Goal: Information Seeking & Learning: Find specific fact

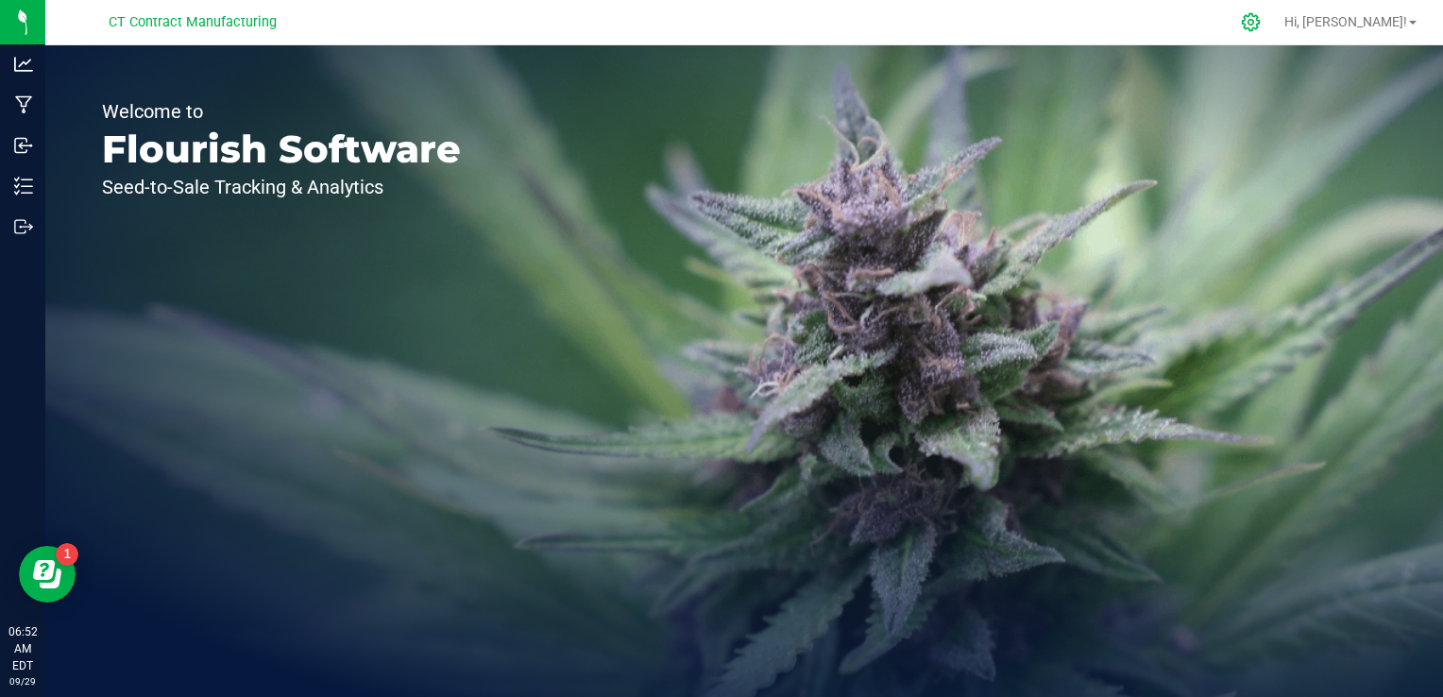
click at [1261, 20] on icon at bounding box center [1251, 22] width 20 height 20
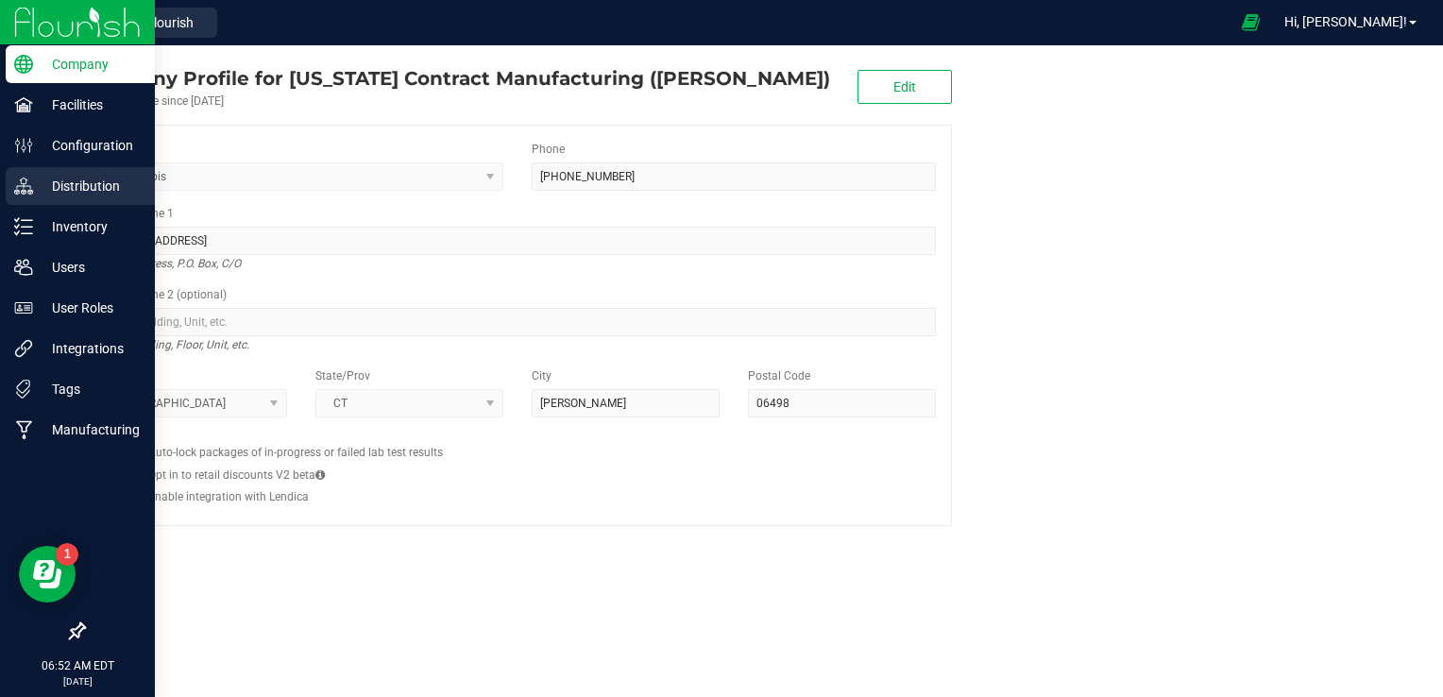
click at [73, 179] on p "Distribution" at bounding box center [89, 186] width 113 height 23
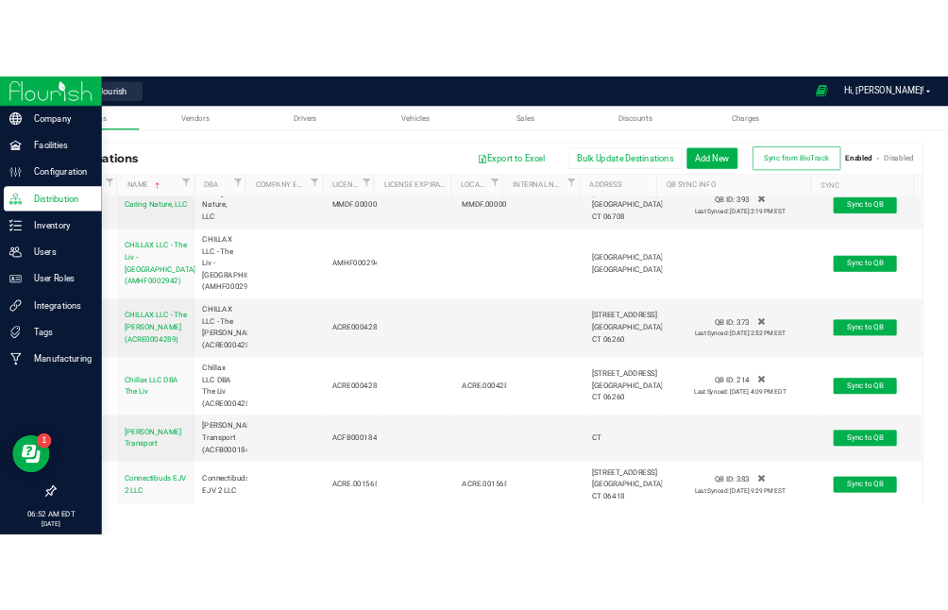
scroll to position [2798, 0]
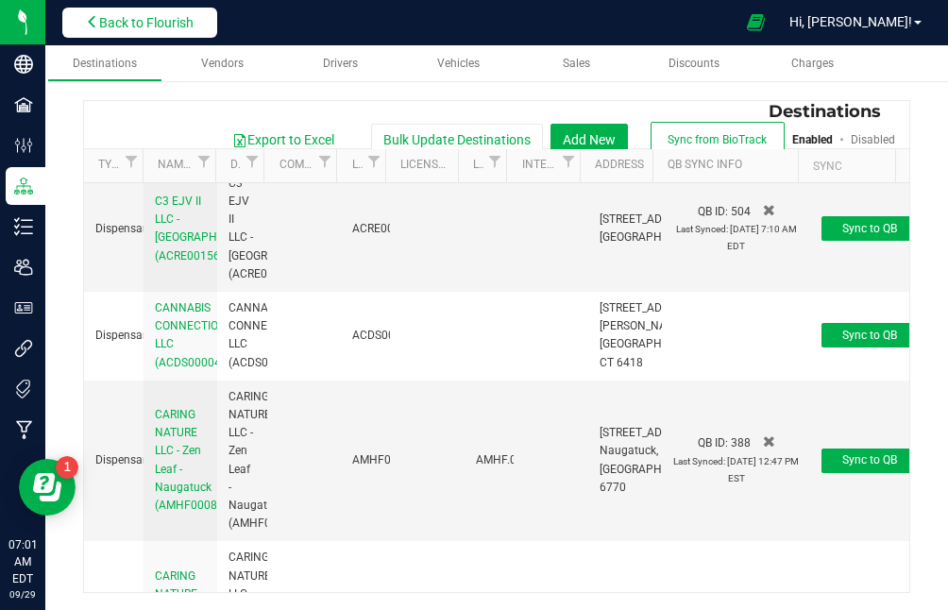
click at [138, 13] on button "Back to Flourish" at bounding box center [139, 23] width 155 height 30
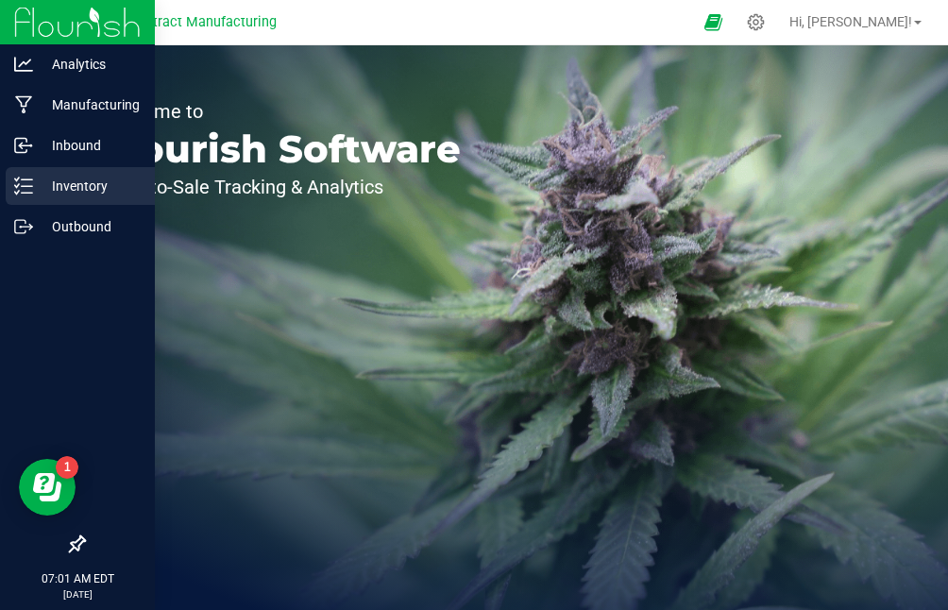
click at [36, 190] on p "Inventory" at bounding box center [89, 186] width 113 height 23
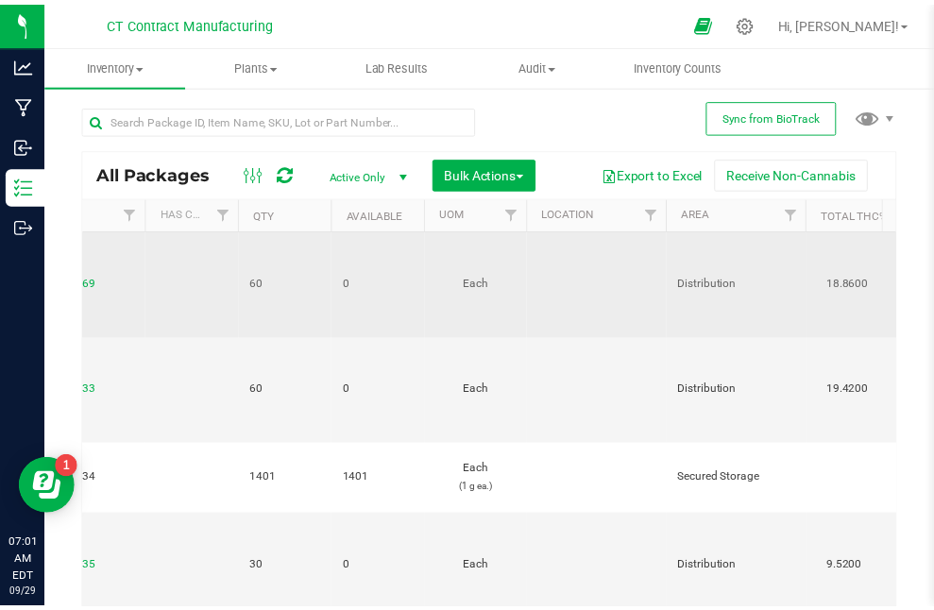
scroll to position [0, 1096]
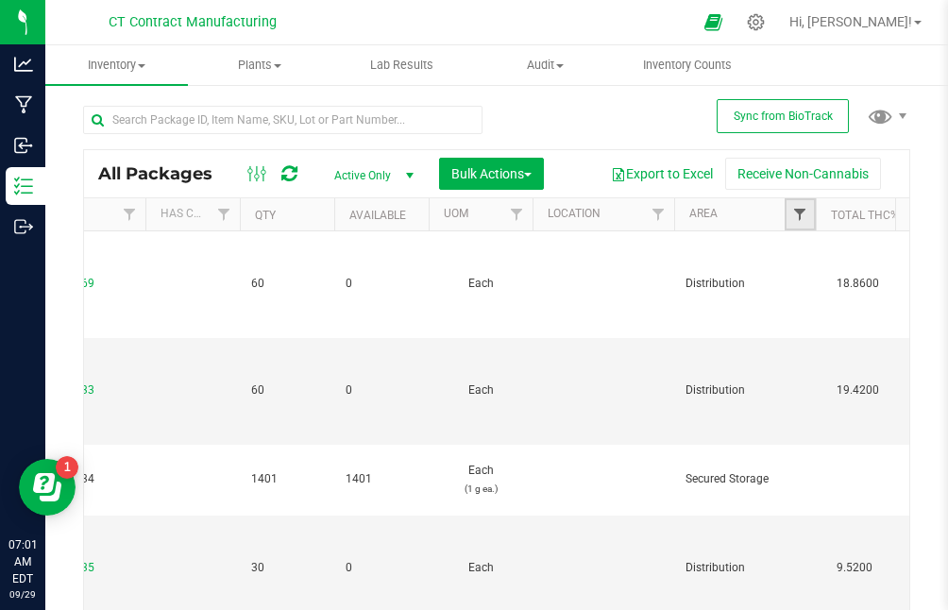
click at [799, 214] on span "Filter" at bounding box center [799, 214] width 15 height 15
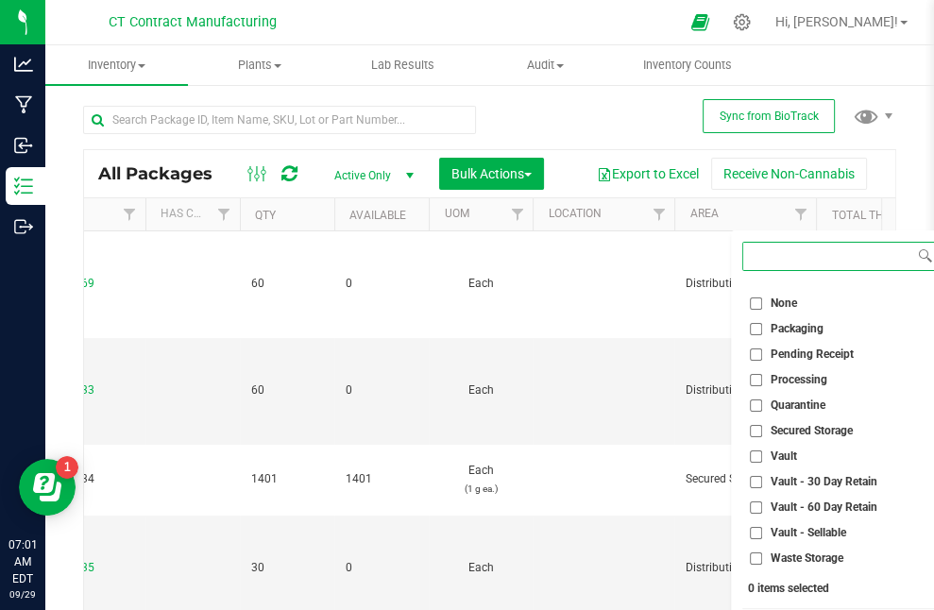
scroll to position [169, 0]
click at [747, 529] on li "Vault - Sellable" at bounding box center [839, 534] width 195 height 20
click at [758, 534] on input "Vault - Sellable" at bounding box center [756, 534] width 12 height 12
checkbox input "true"
click at [758, 428] on input "Secured Storage" at bounding box center [756, 432] width 12 height 12
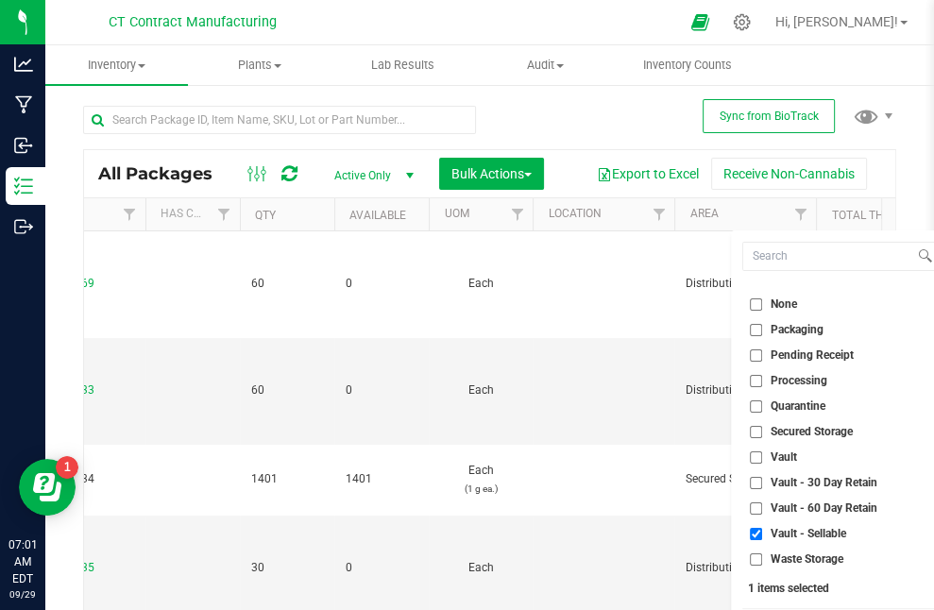
checkbox input "true"
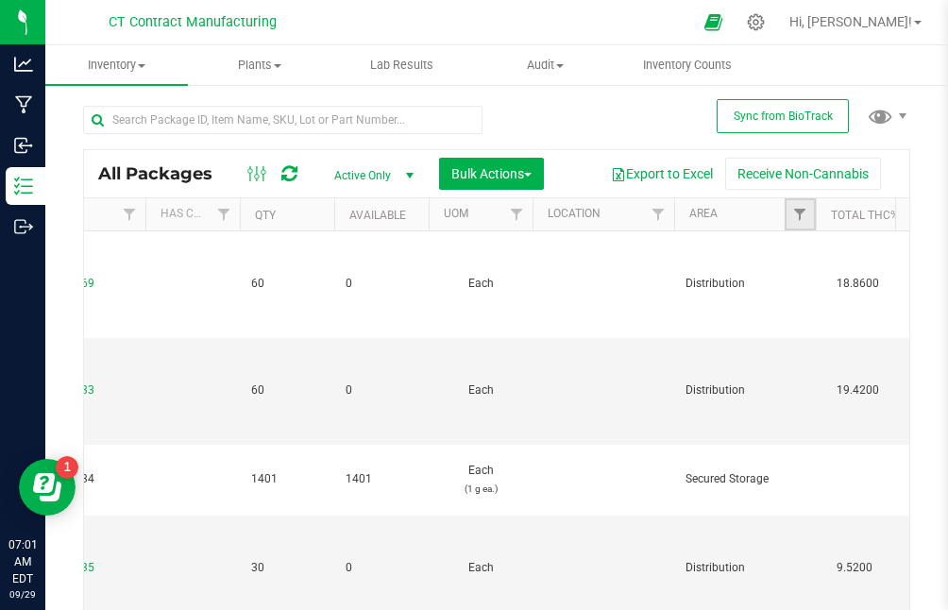
click at [789, 220] on link "Filter" at bounding box center [800, 214] width 31 height 32
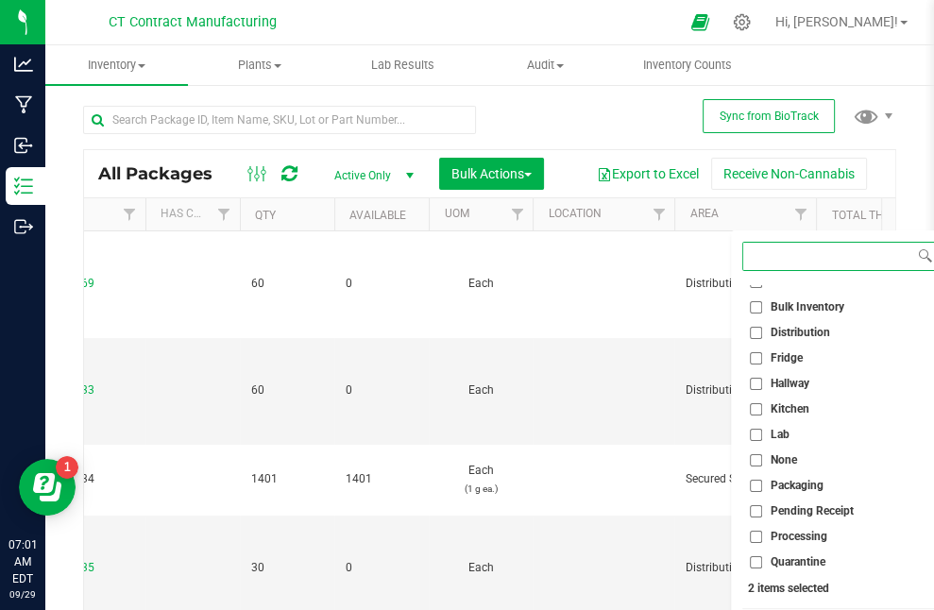
scroll to position [0, 0]
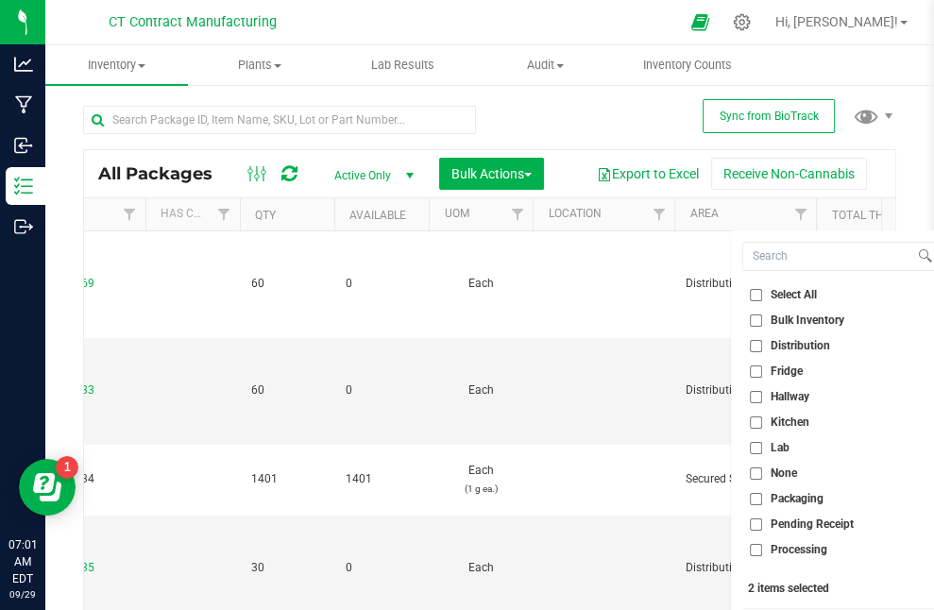
click at [533, 112] on div "All Packages Active Only Active Only Lab Samples Locked All External Internal B…" at bounding box center [489, 377] width 813 height 578
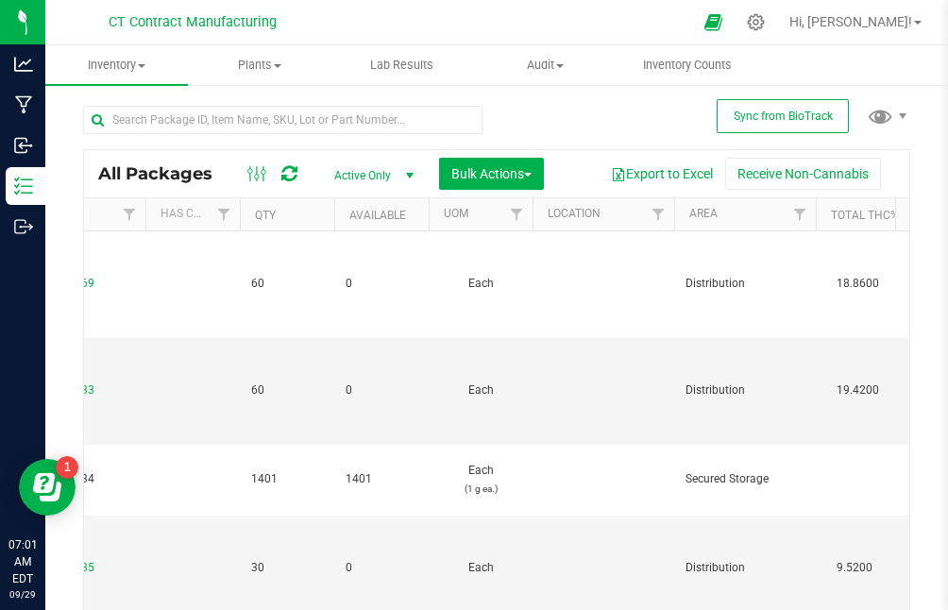
click at [342, 101] on div at bounding box center [290, 119] width 414 height 60
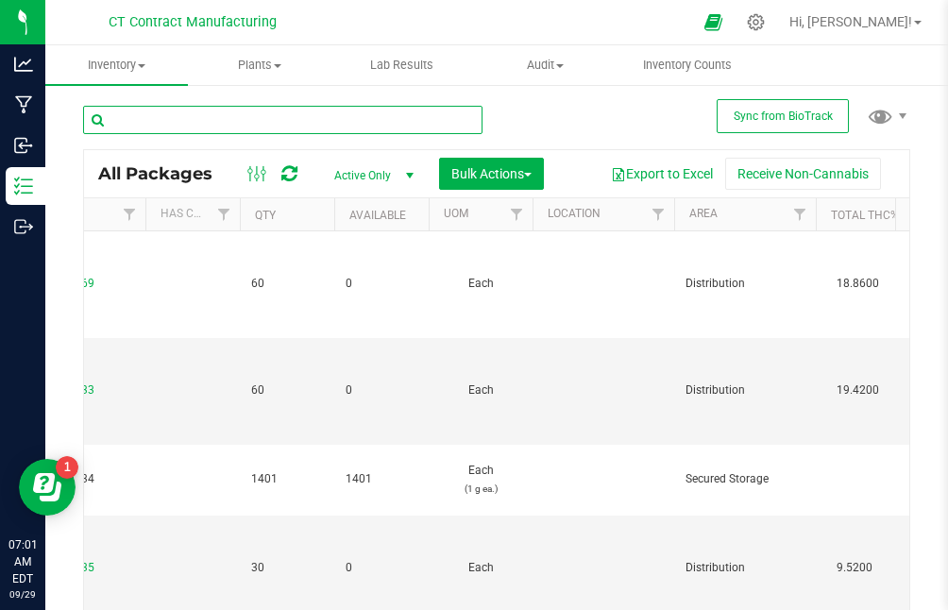
click at [337, 113] on input "text" at bounding box center [283, 120] width 400 height 28
type input "amigos"
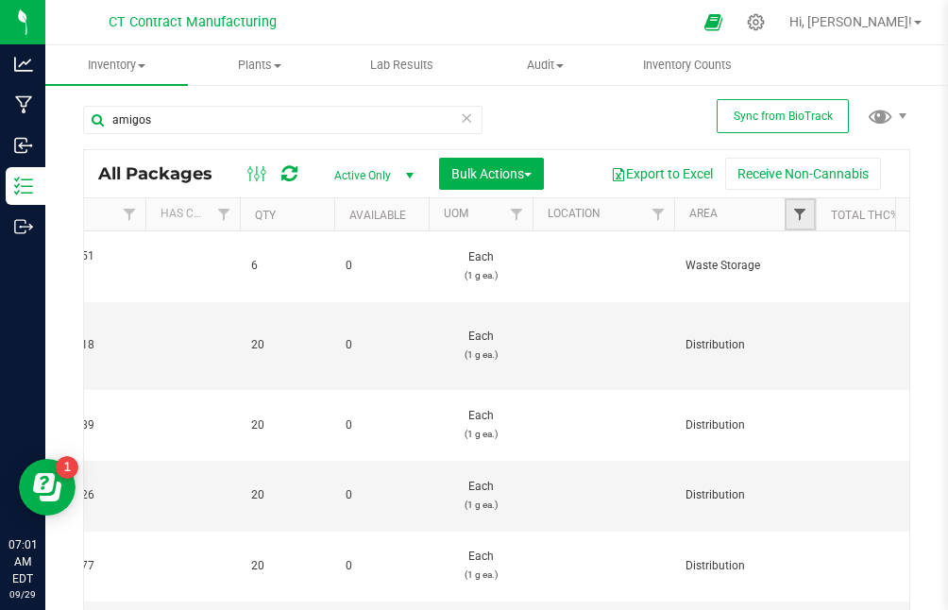
click at [804, 218] on span "Filter" at bounding box center [799, 214] width 15 height 15
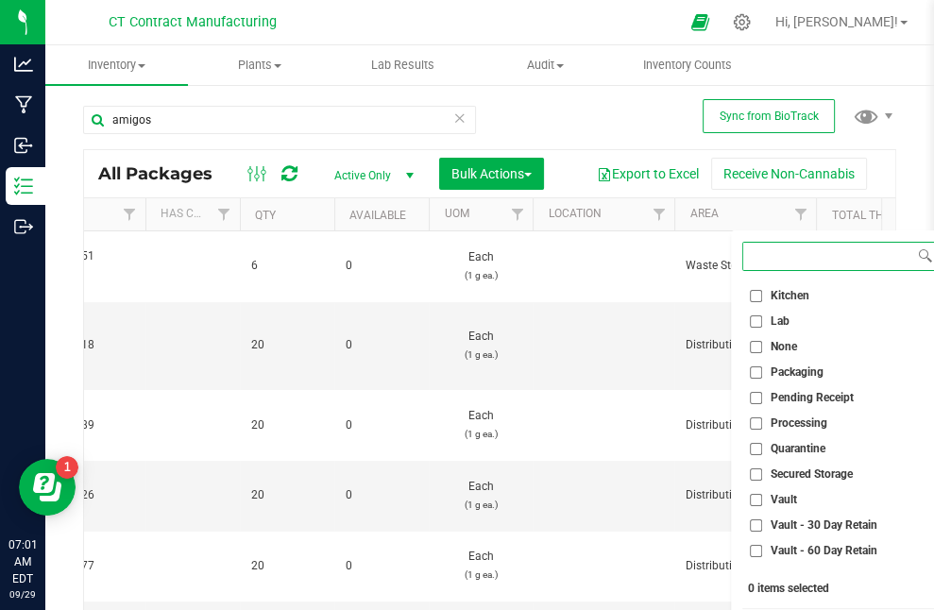
scroll to position [170, 0]
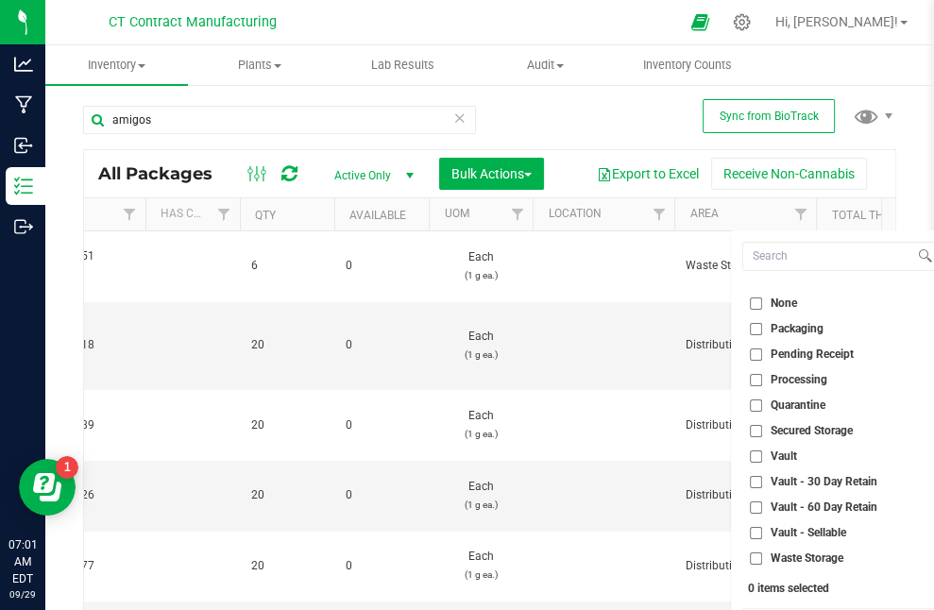
click at [750, 532] on input "Vault - Sellable" at bounding box center [756, 533] width 12 height 12
checkbox input "true"
click at [755, 426] on input "Secured Storage" at bounding box center [756, 431] width 12 height 12
checkbox input "true"
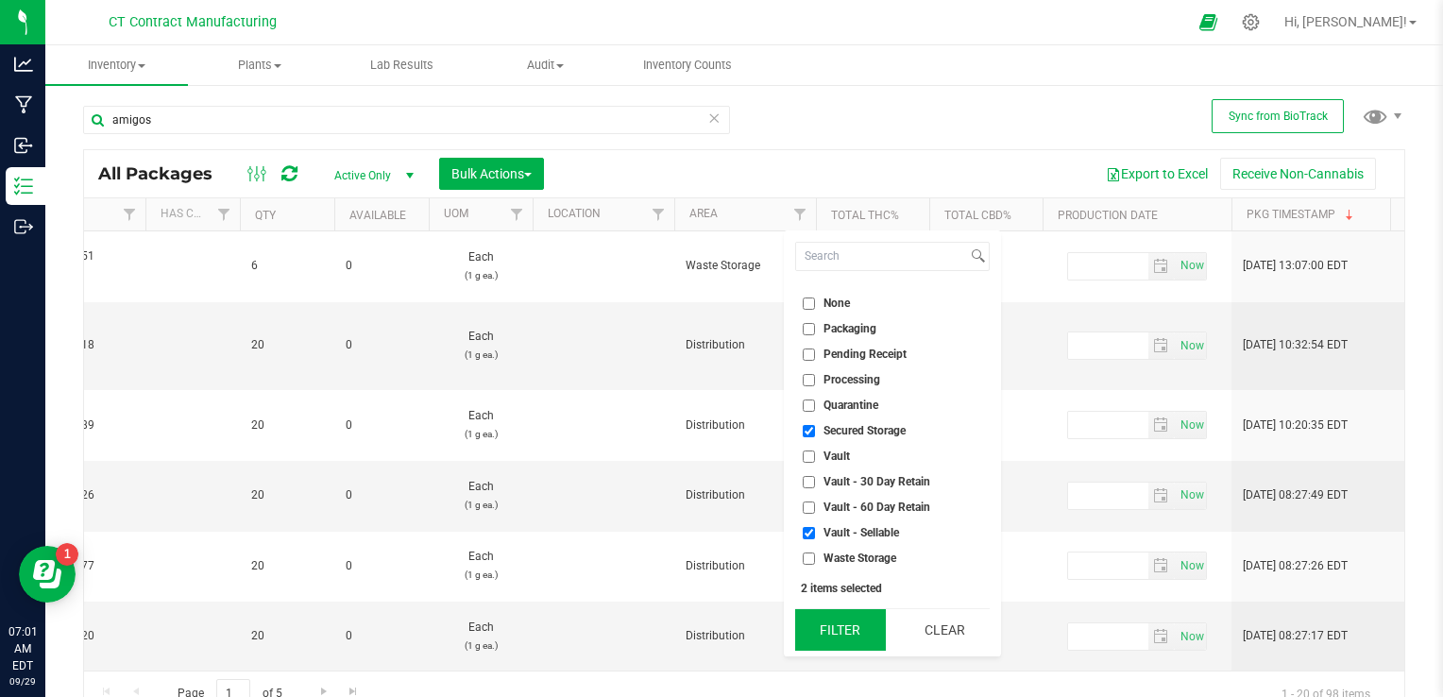
click at [863, 625] on button "Filter" at bounding box center [840, 630] width 91 height 42
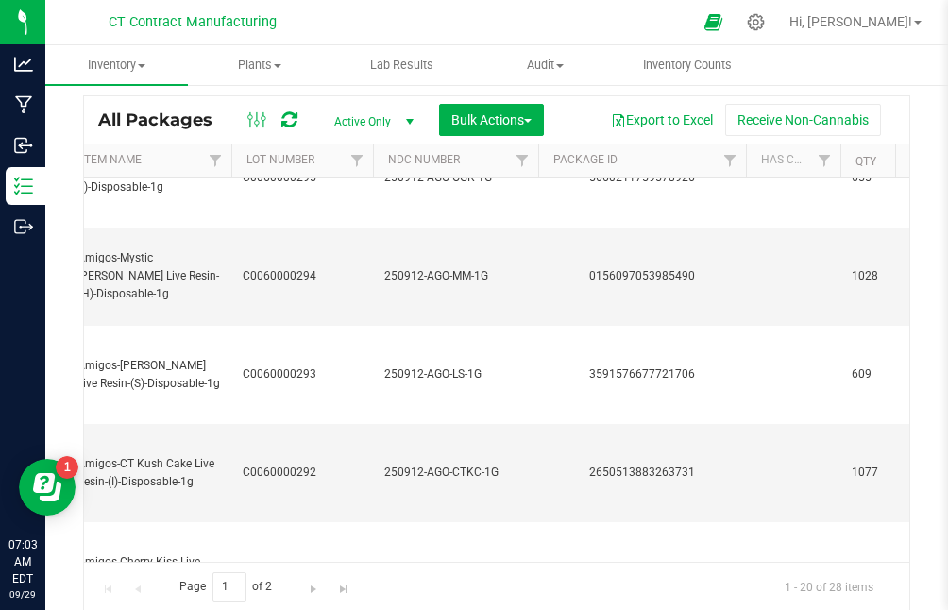
scroll to position [387, 495]
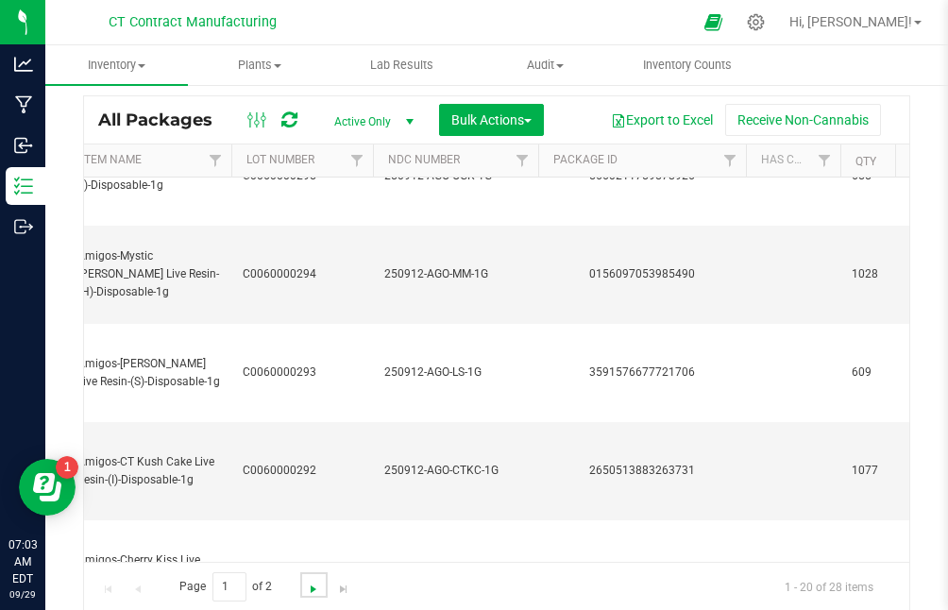
click at [314, 587] on span "Go to the next page" at bounding box center [313, 589] width 15 height 15
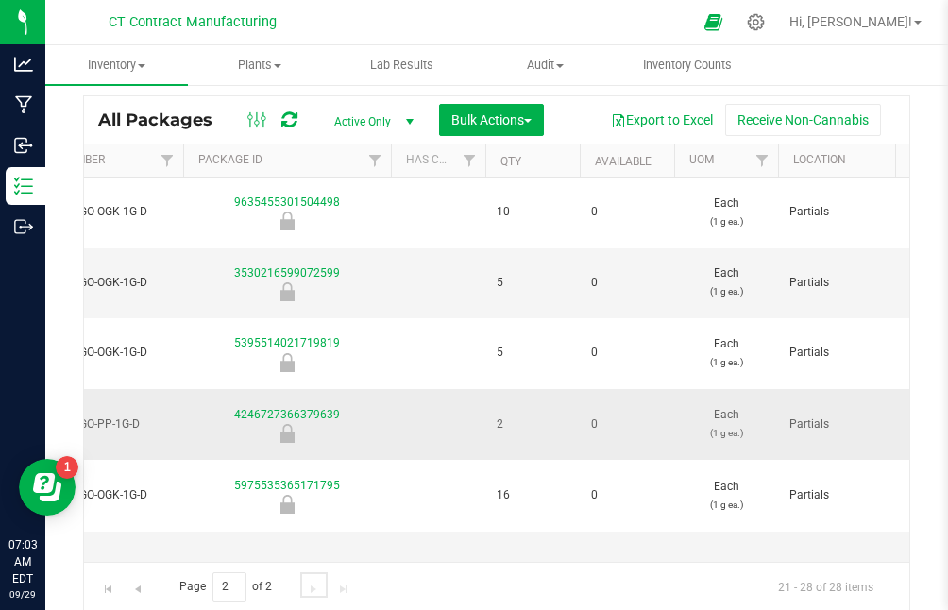
scroll to position [0, 887]
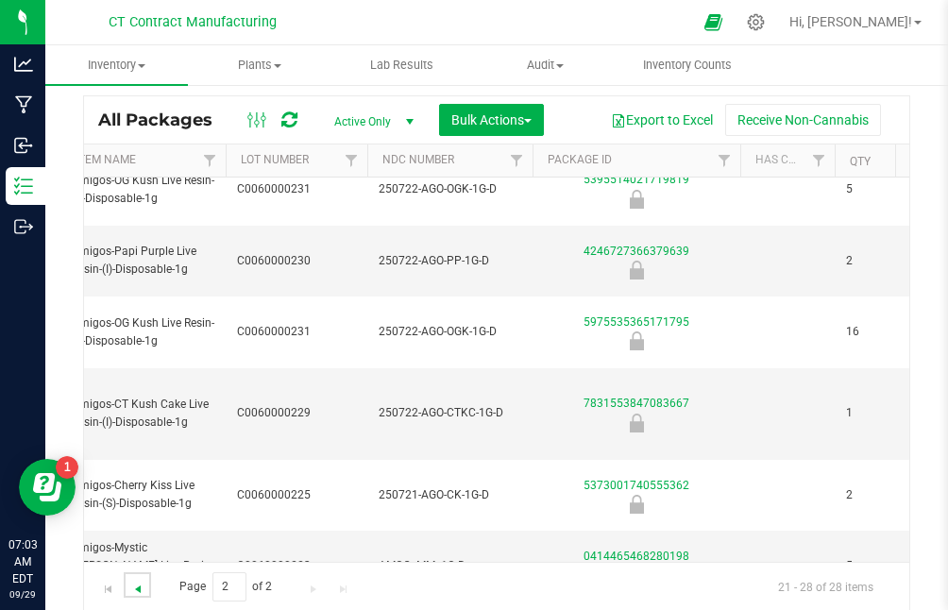
click at [130, 588] on span "Go to the previous page" at bounding box center [137, 589] width 15 height 15
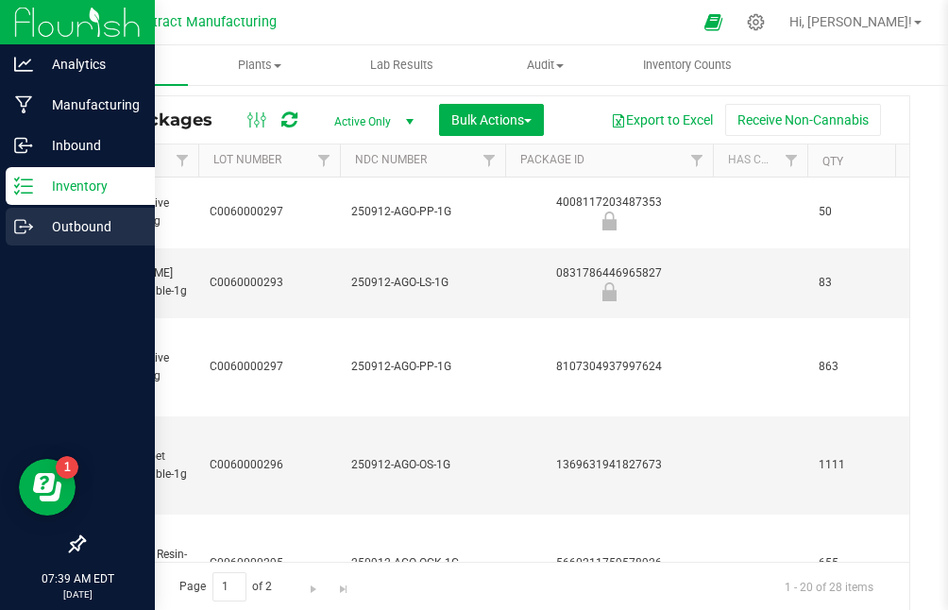
click at [29, 225] on icon at bounding box center [30, 225] width 3 height 3
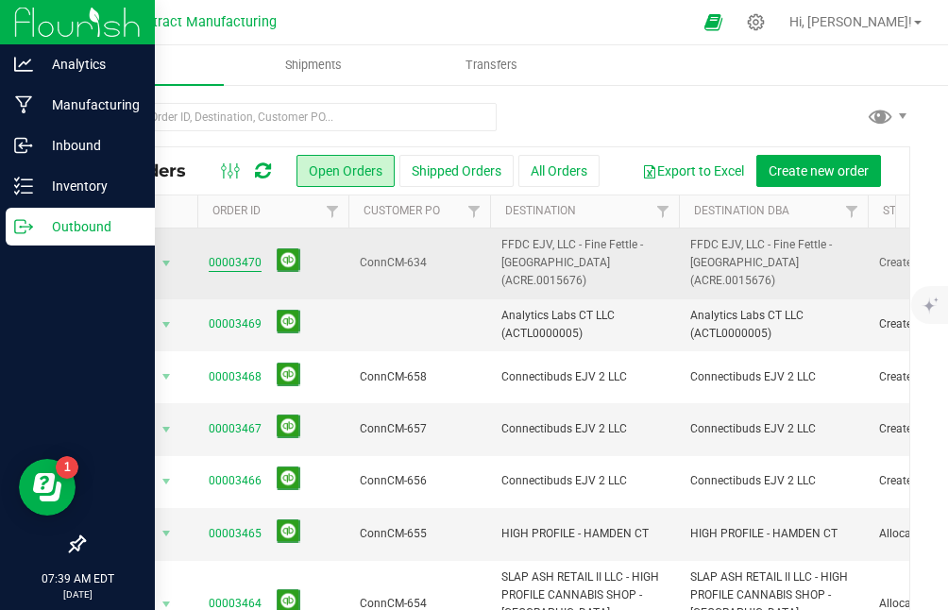
click at [247, 254] on link "00003470" at bounding box center [235, 263] width 53 height 18
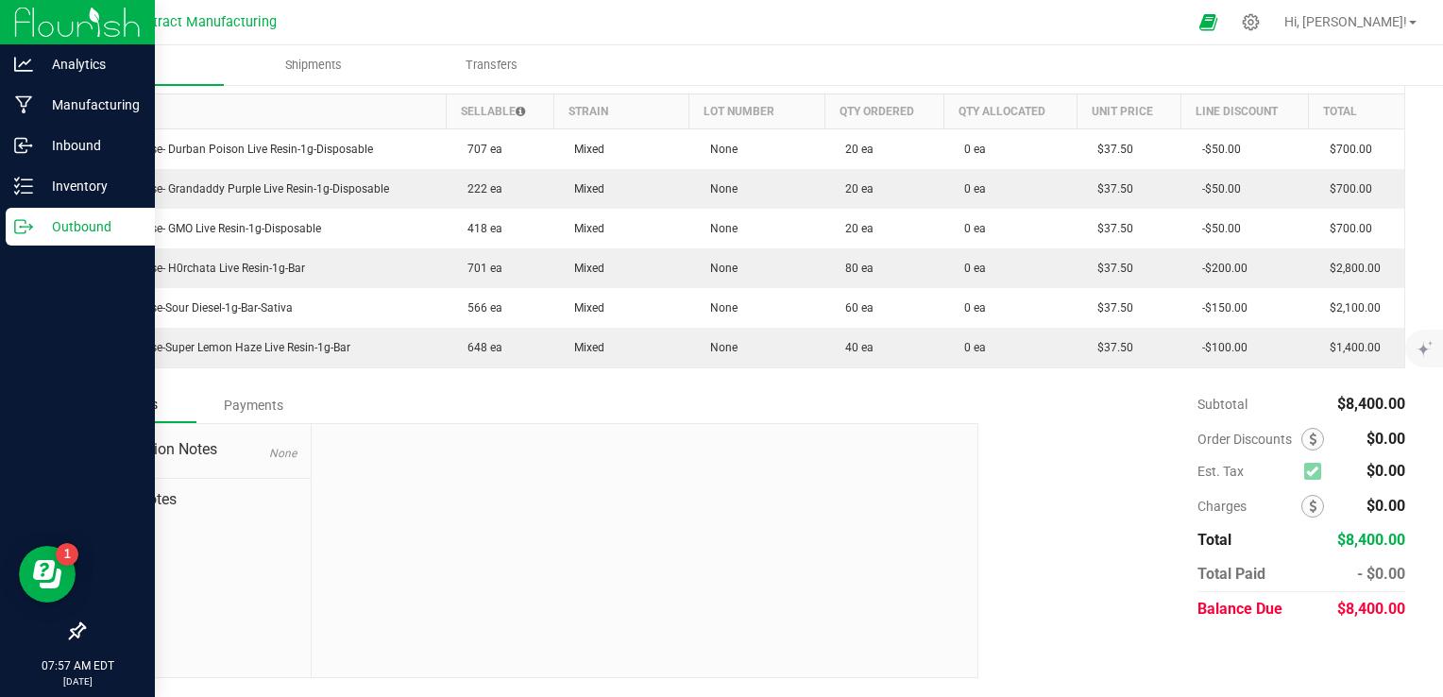
scroll to position [494, 0]
click at [15, 179] on icon at bounding box center [17, 179] width 4 height 3
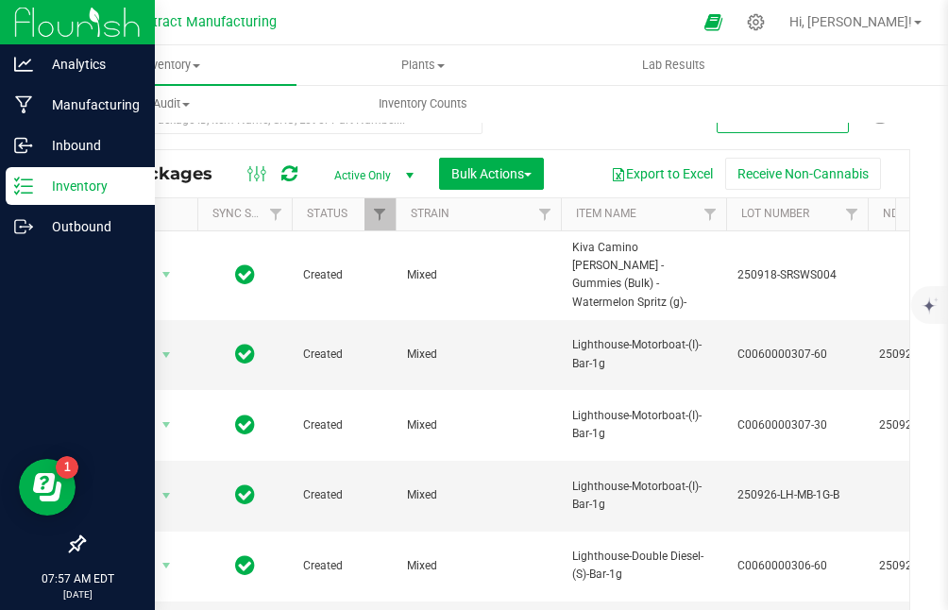
click at [380, 7] on div at bounding box center [515, 22] width 354 height 37
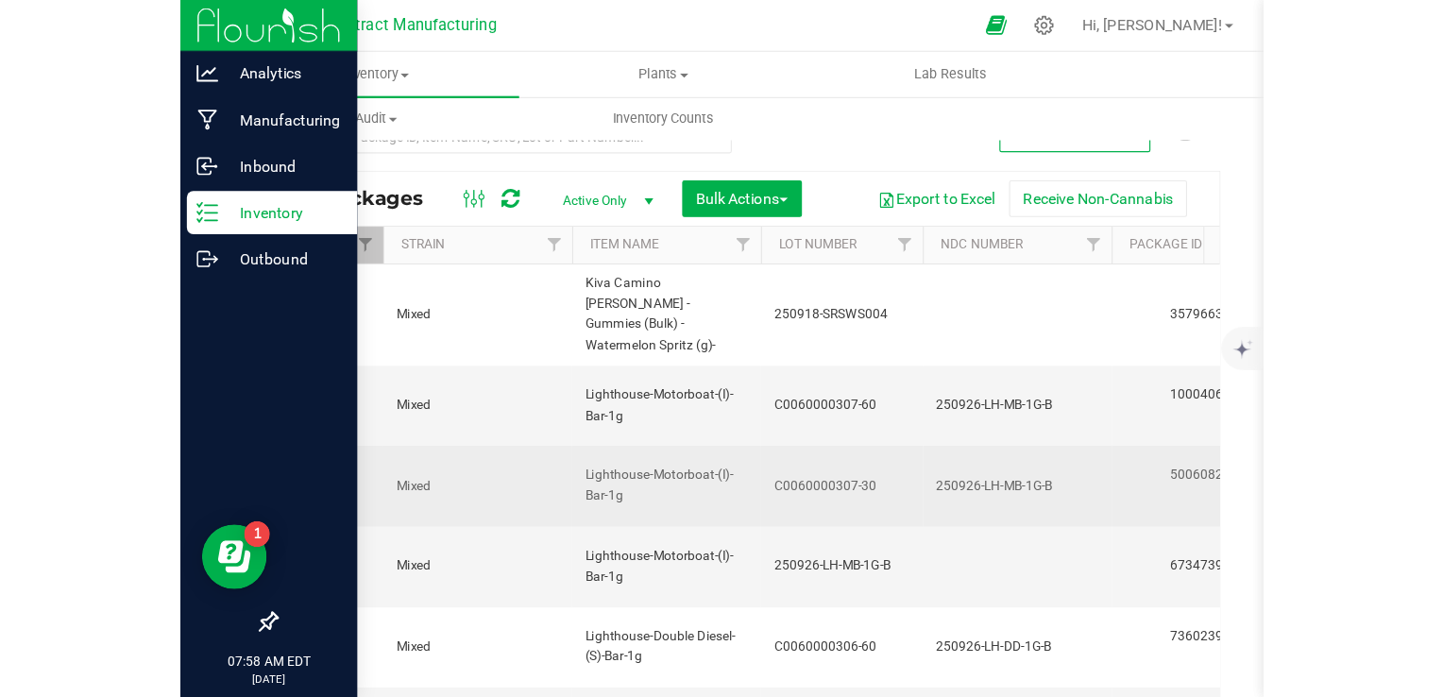
scroll to position [0, 223]
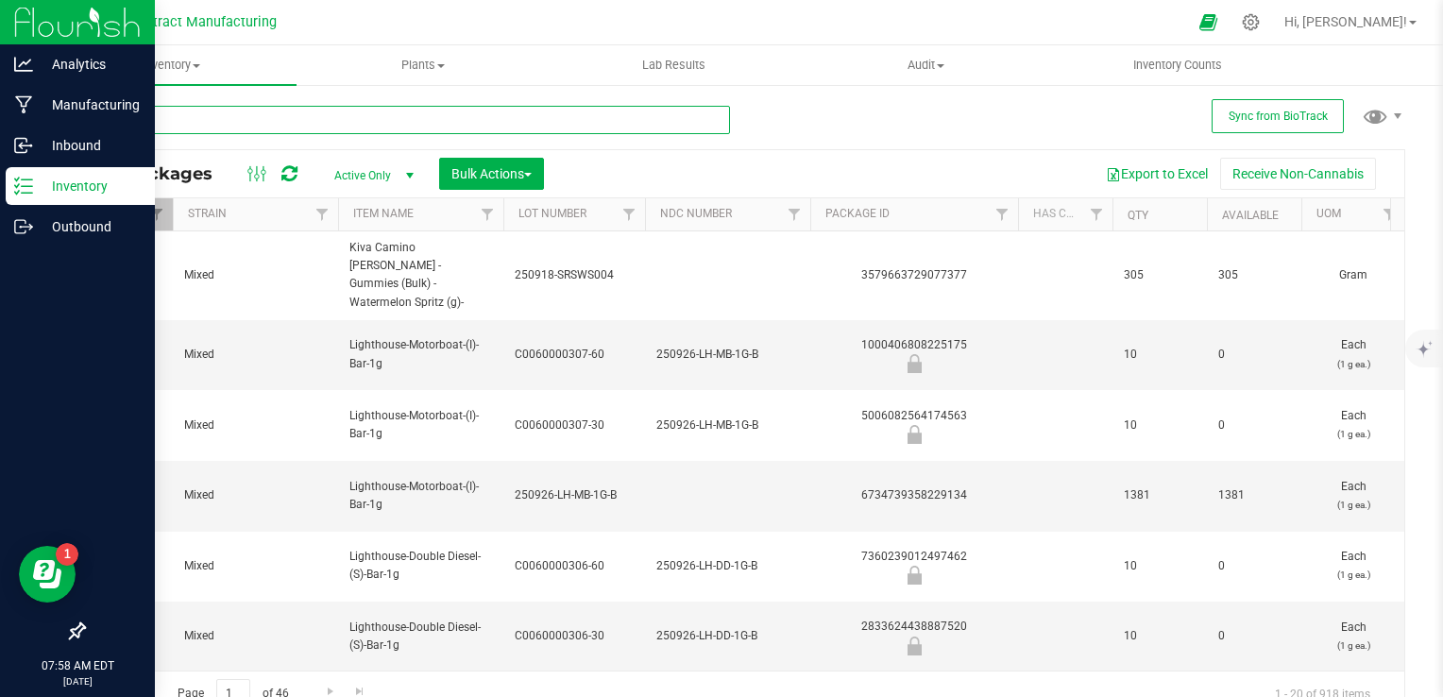
click at [230, 119] on input "text" at bounding box center [406, 120] width 647 height 28
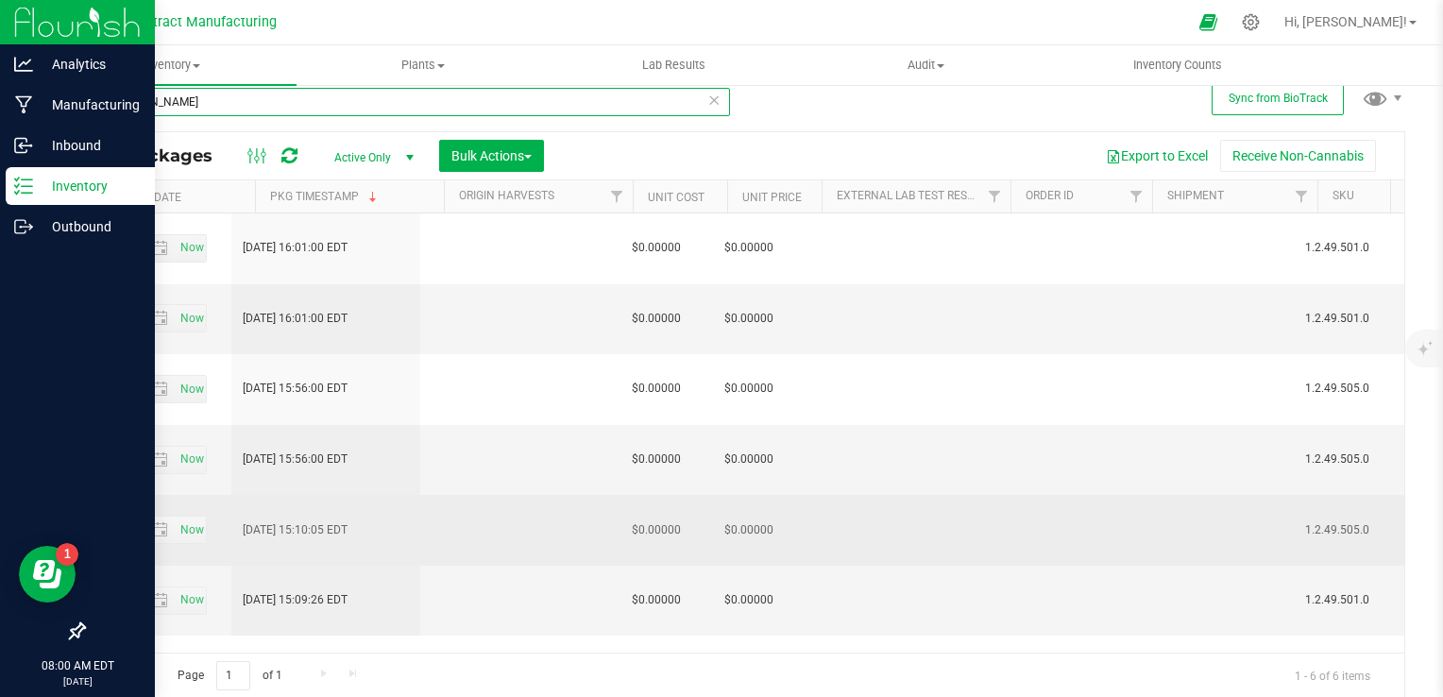
scroll to position [0, 2096]
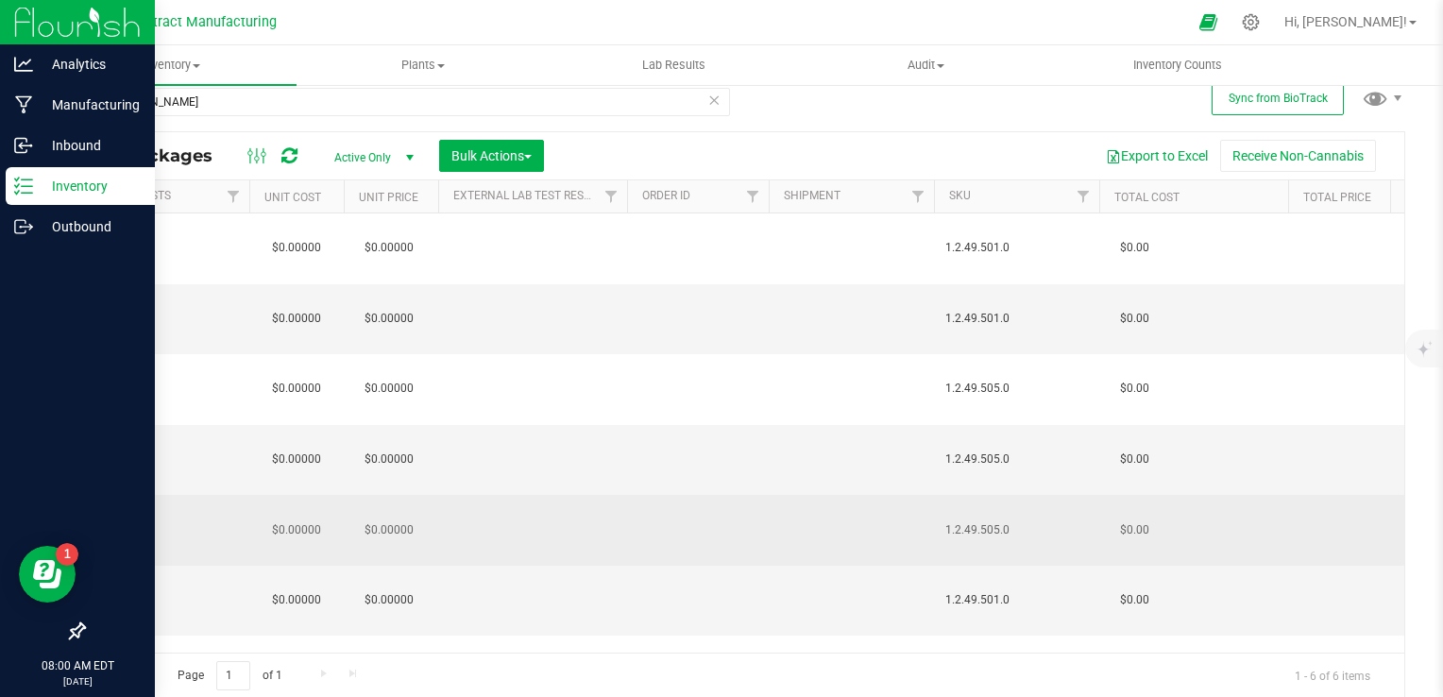
click at [1001, 521] on span "1.2.49.505.0" at bounding box center [1016, 530] width 143 height 18
copy span "1.2.49.505.0"
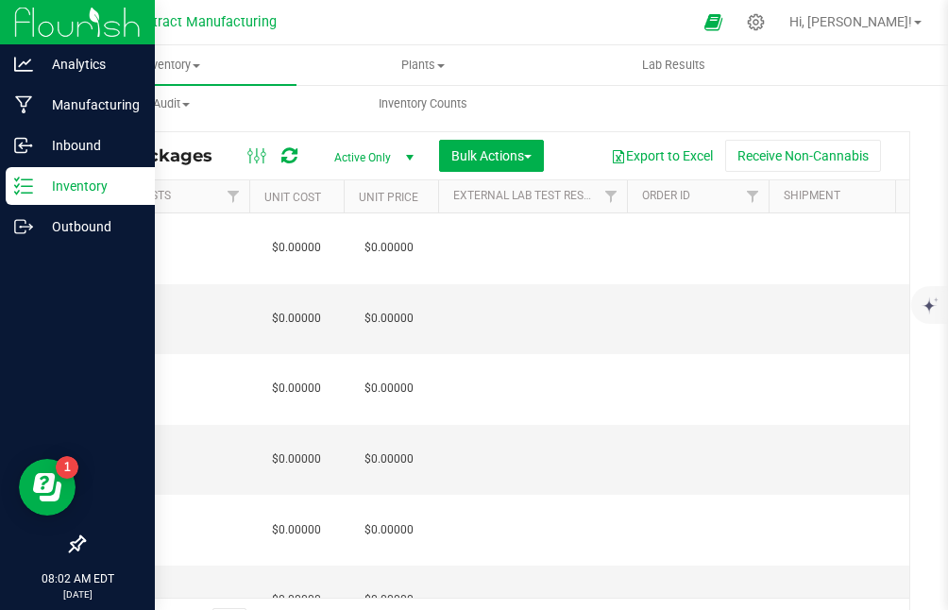
click at [292, 573] on div "Action Action Edit attributes Global inventory Locate package Package audit log…" at bounding box center [497, 405] width 826 height 384
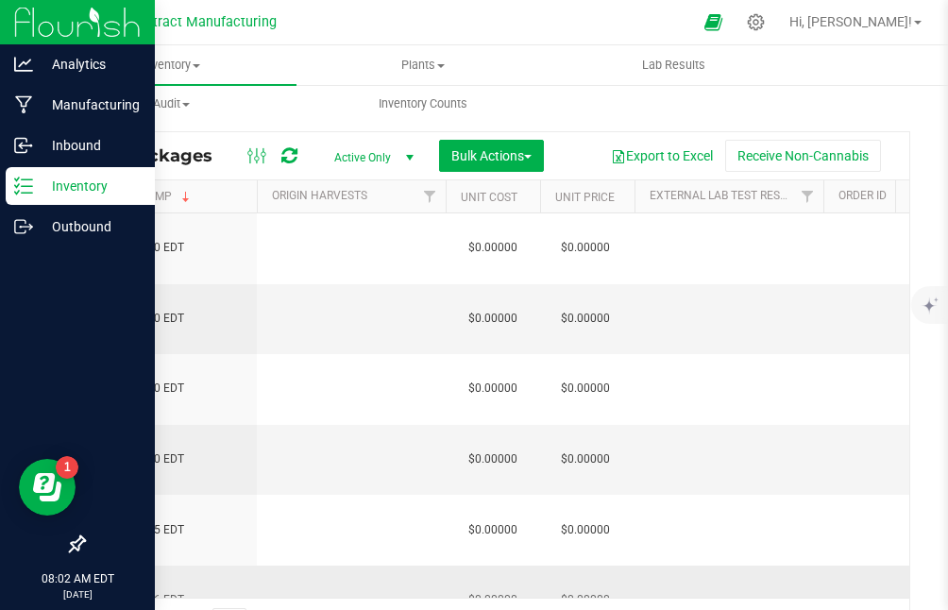
scroll to position [0, 1764]
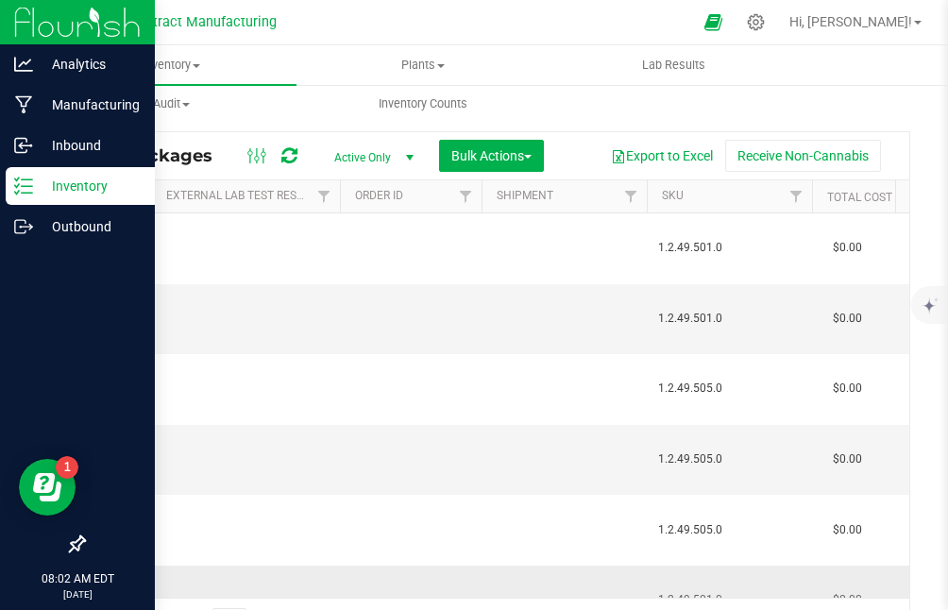
click at [699, 591] on span "1.2.49.501.0" at bounding box center [729, 600] width 143 height 18
copy span "1.2.49.501.0"
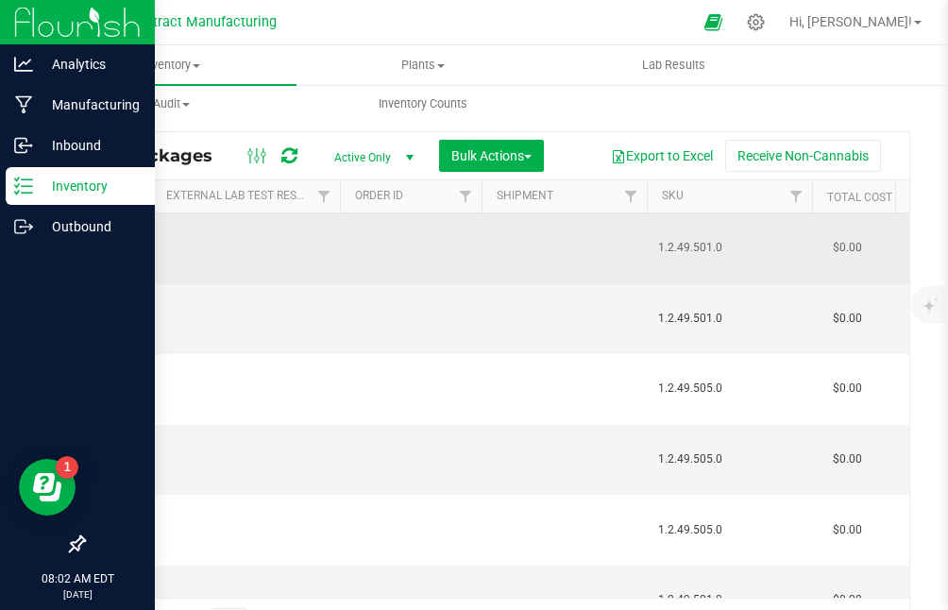
click at [287, 264] on td at bounding box center [245, 248] width 189 height 71
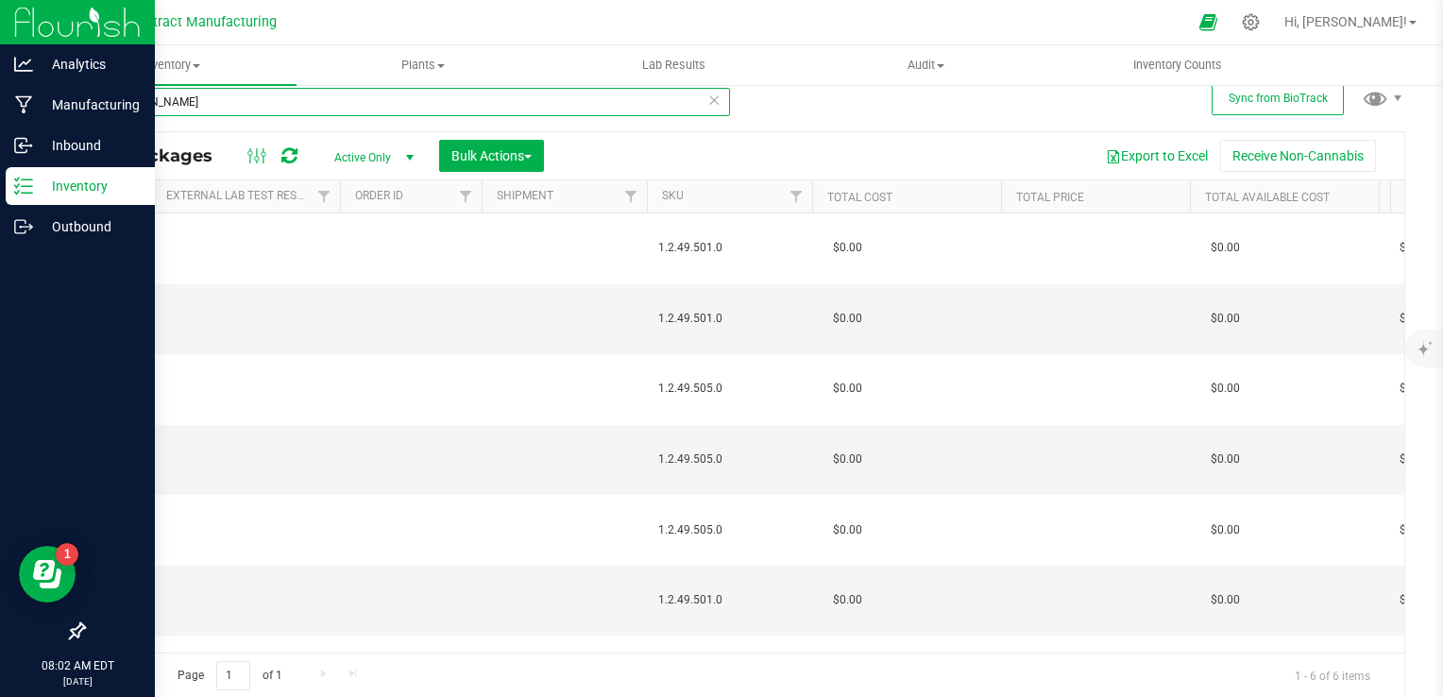
click at [174, 103] on input "[PERSON_NAME]" at bounding box center [406, 102] width 647 height 28
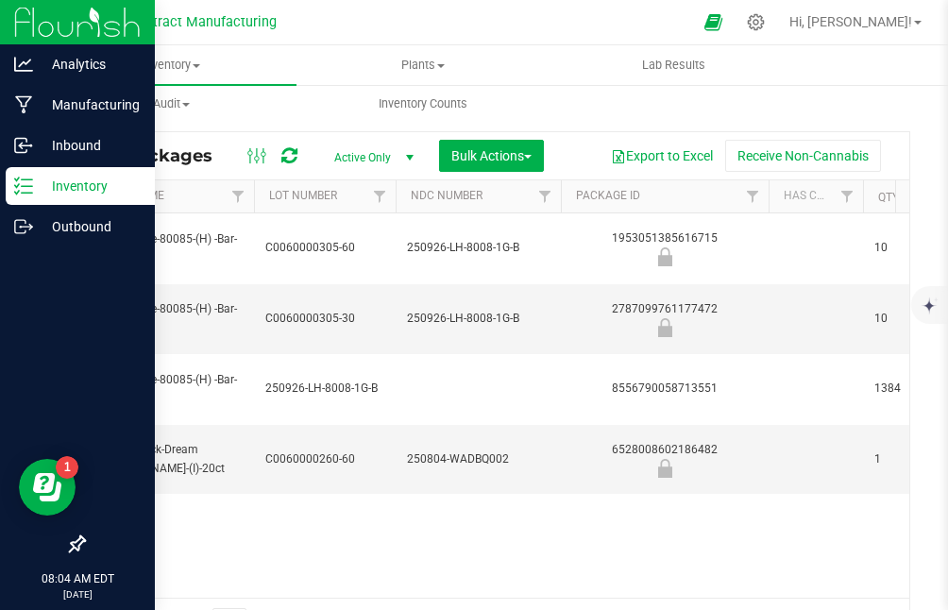
scroll to position [0, 468]
click at [302, 503] on div "Action Action Edit attributes Global inventory Locate package Package audit log…" at bounding box center [497, 405] width 826 height 384
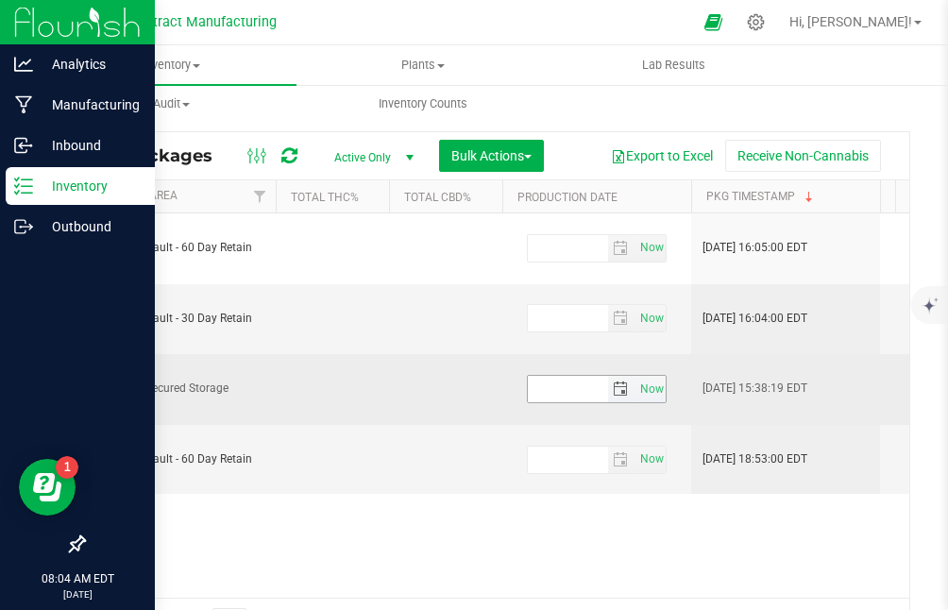
scroll to position [0, 1651]
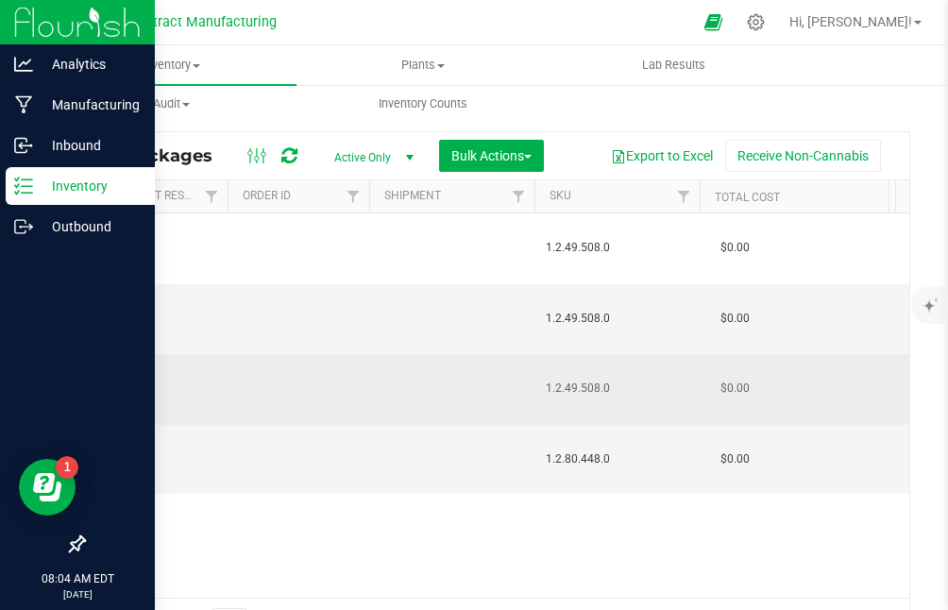
click at [594, 380] on span "1.2.49.508.0" at bounding box center [617, 389] width 143 height 18
copy span "1.2.49.508.0"
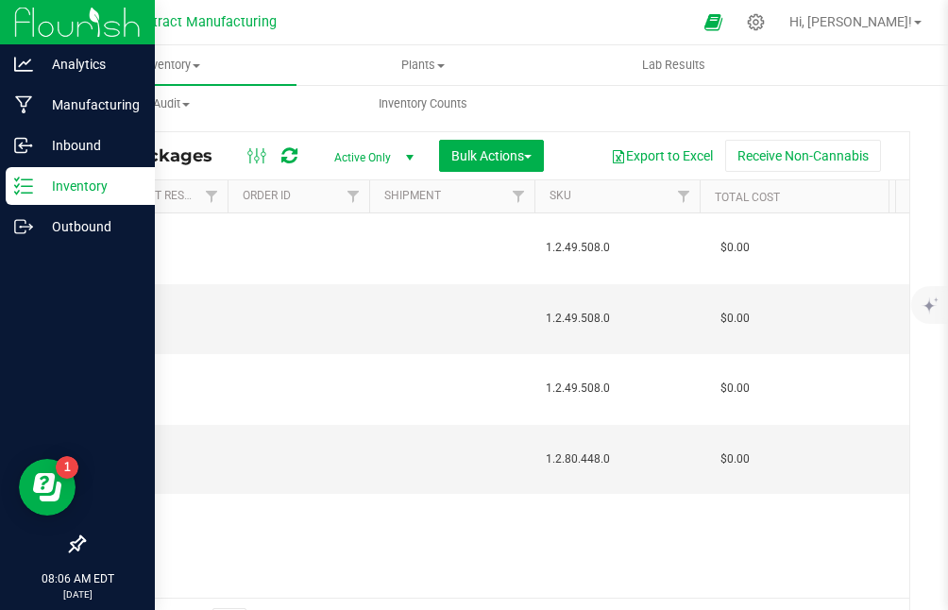
click at [435, 464] on div "Action Action Edit attributes Global inventory Locate package Package audit log…" at bounding box center [497, 405] width 826 height 384
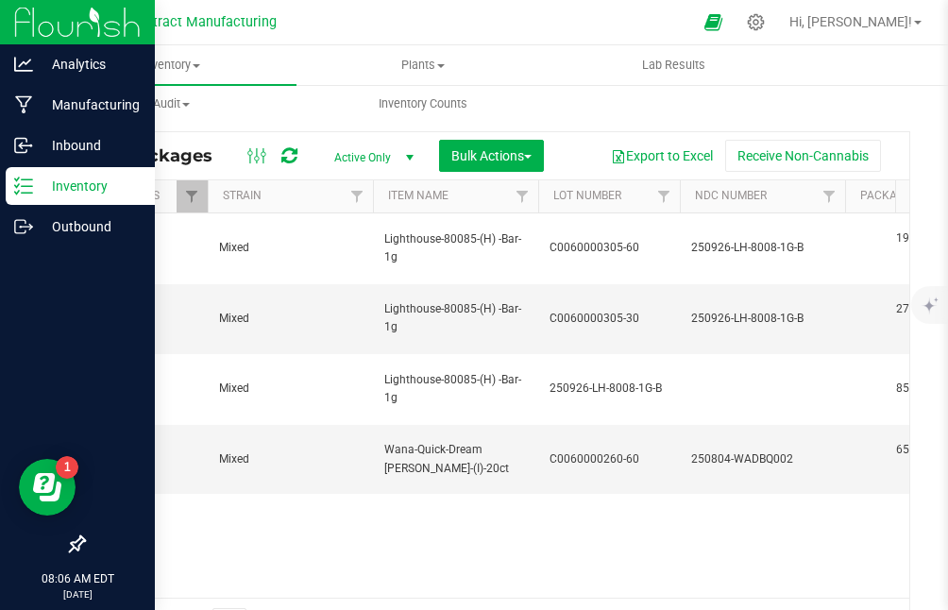
scroll to position [0, 0]
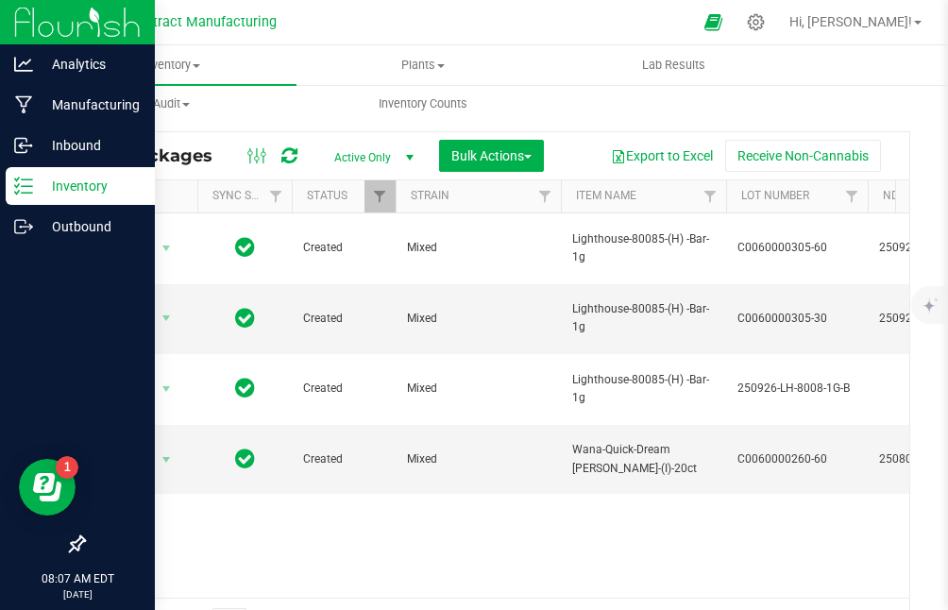
click at [345, 29] on div at bounding box center [515, 22] width 354 height 37
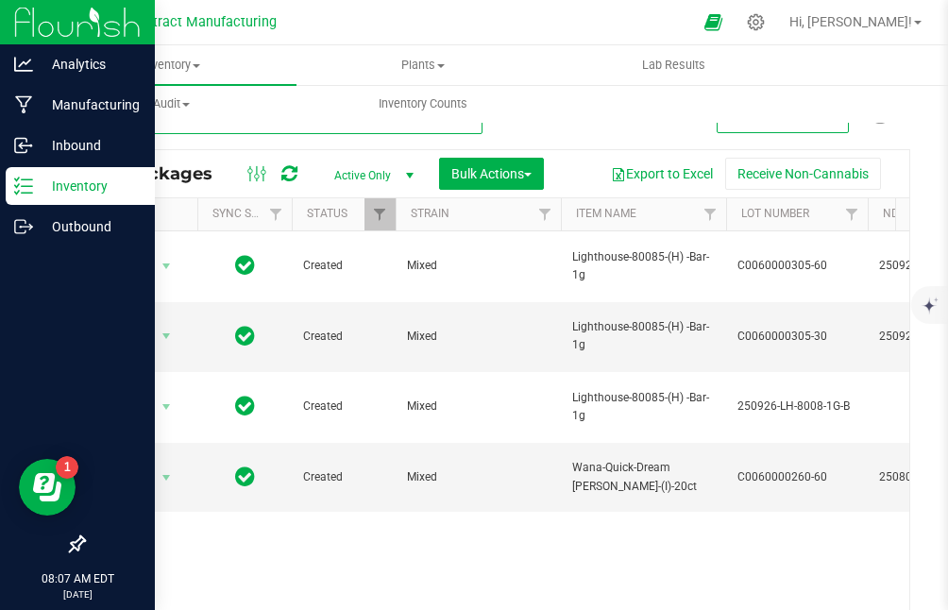
click at [264, 128] on input "8008" at bounding box center [283, 120] width 400 height 28
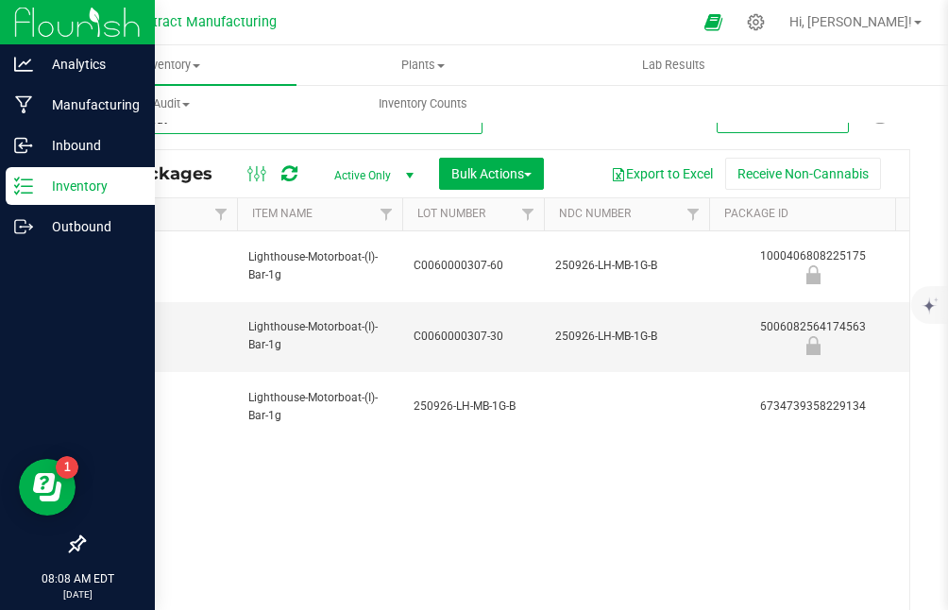
scroll to position [0, 325]
click at [282, 468] on div "Action Action Edit attributes Global inventory Locate package Package audit log…" at bounding box center [497, 423] width 826 height 384
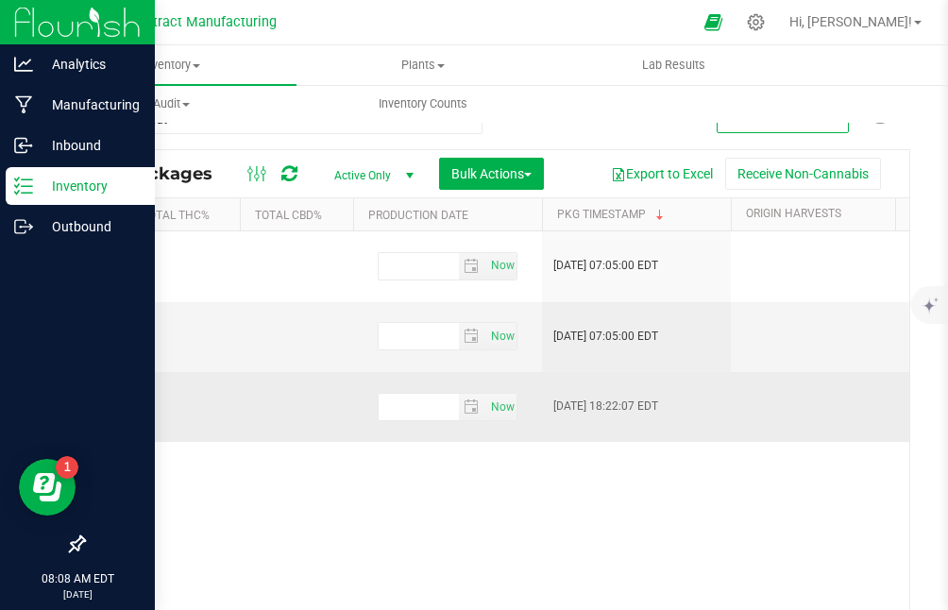
scroll to position [0, 1813]
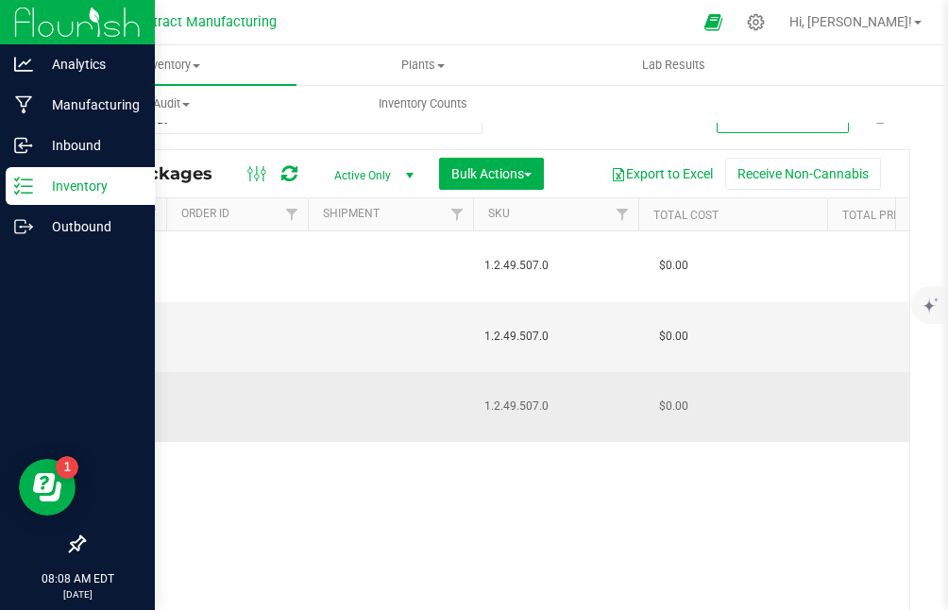
click at [513, 398] on span "1.2.49.507.0" at bounding box center [556, 407] width 143 height 18
copy span "1.2.49.507.0"
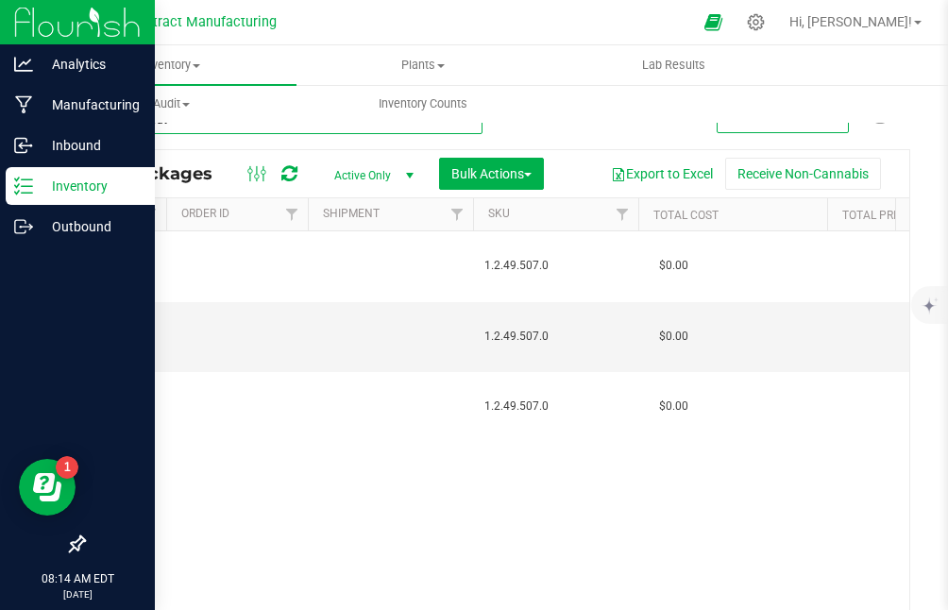
click at [189, 124] on input "motorboat" at bounding box center [283, 120] width 400 height 28
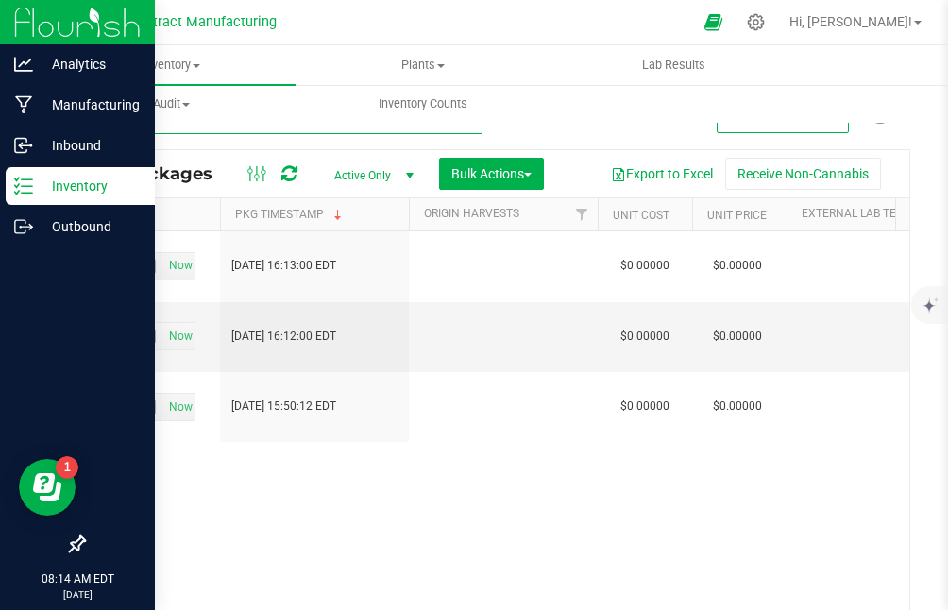
scroll to position [0, 2097]
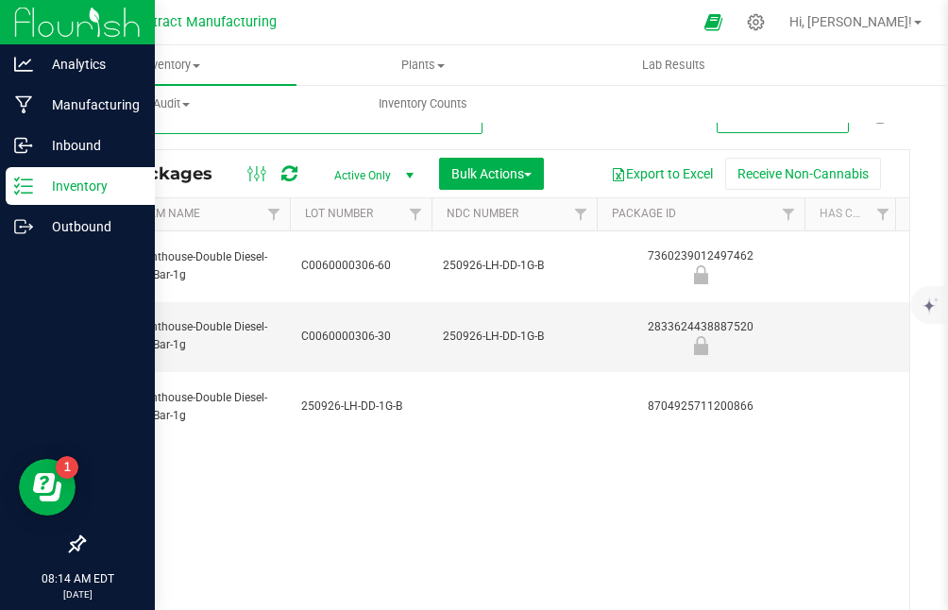
type input "double"
click at [318, 539] on div "Action Action Edit attributes Global inventory Locate package Package audit log…" at bounding box center [497, 423] width 826 height 384
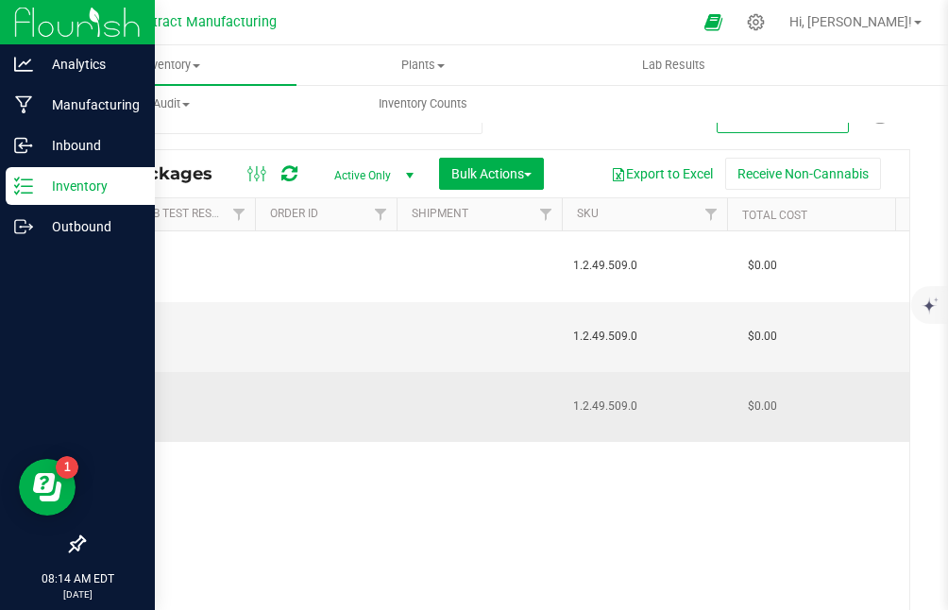
click at [620, 398] on span "1.2.49.509.0" at bounding box center [644, 407] width 143 height 18
copy span "1.2.49.509.0"
